Goal: Information Seeking & Learning: Learn about a topic

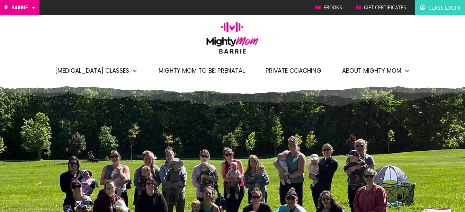
click at [291, 69] on span "Private Coaching" at bounding box center [294, 71] width 56 height 12
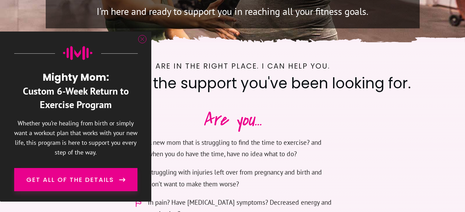
scroll to position [325, 0]
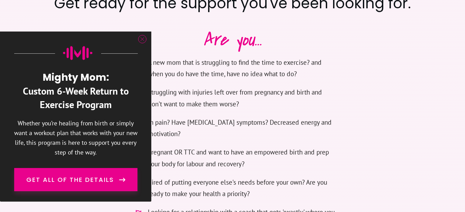
click at [141, 39] on icon at bounding box center [142, 39] width 4 height 4
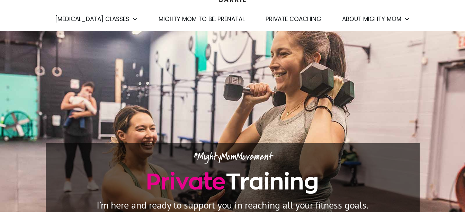
scroll to position [0, 0]
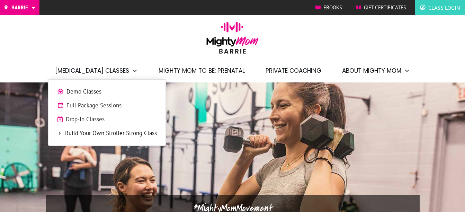
click at [97, 117] on span "Drop-In Classes" at bounding box center [111, 119] width 91 height 9
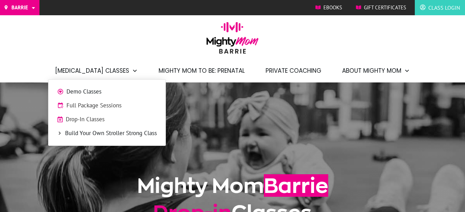
click at [90, 103] on span "Full Package Sessions" at bounding box center [112, 105] width 90 height 9
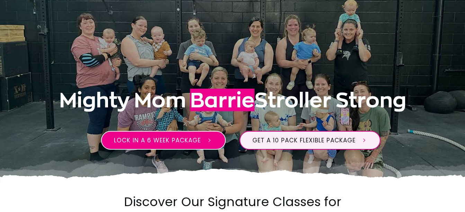
scroll to position [139, 0]
